Goal: Register for event/course

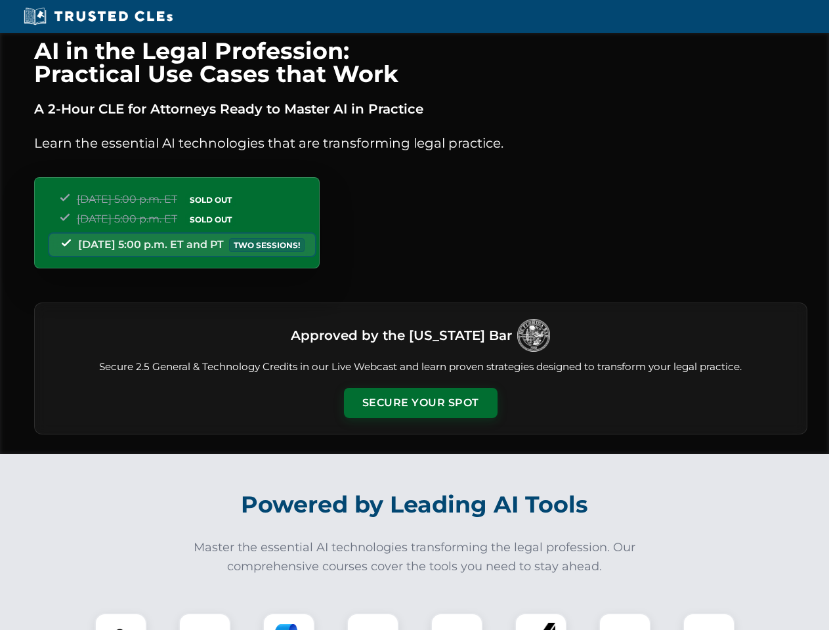
click at [420, 403] on button "Secure Your Spot" at bounding box center [421, 403] width 154 height 30
click at [121, 621] on img at bounding box center [121, 639] width 38 height 38
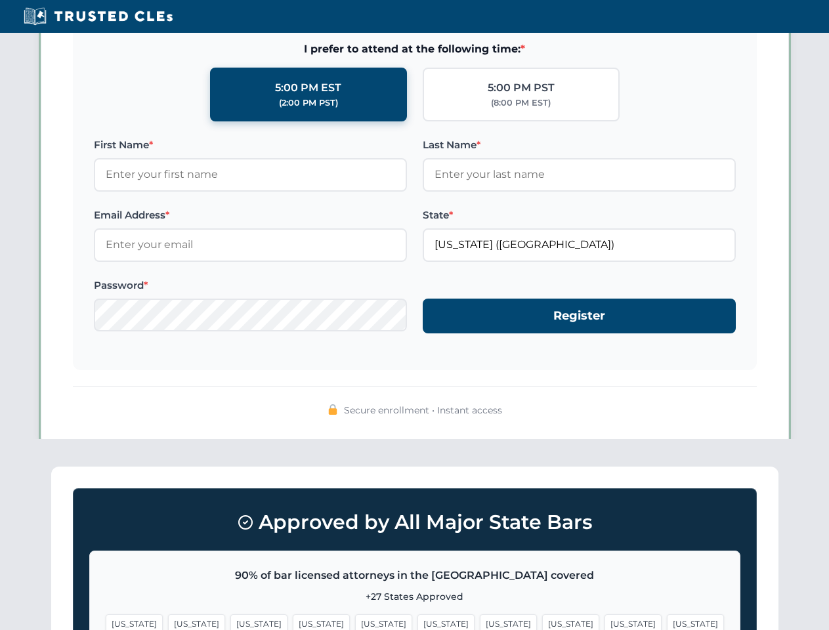
click at [480, 621] on span "[US_STATE]" at bounding box center [508, 623] width 57 height 19
click at [604, 621] on span "[US_STATE]" at bounding box center [632, 623] width 57 height 19
